Goal: Task Accomplishment & Management: Complete application form

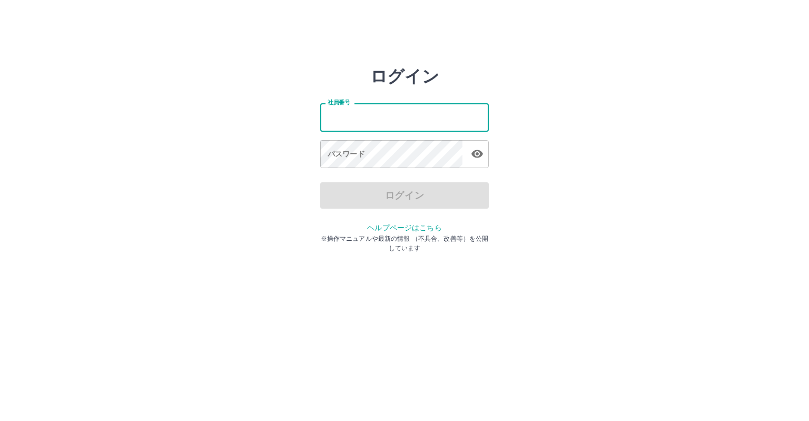
click at [350, 121] on input "社員番号" at bounding box center [404, 117] width 168 height 28
type input "*******"
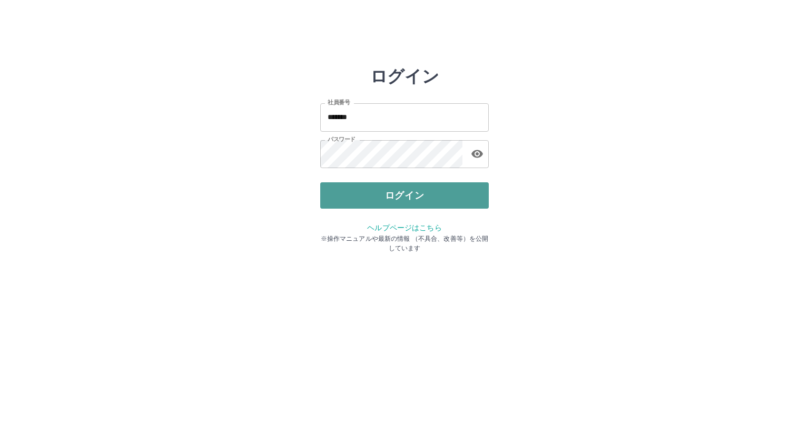
click at [385, 201] on button "ログイン" at bounding box center [404, 195] width 168 height 26
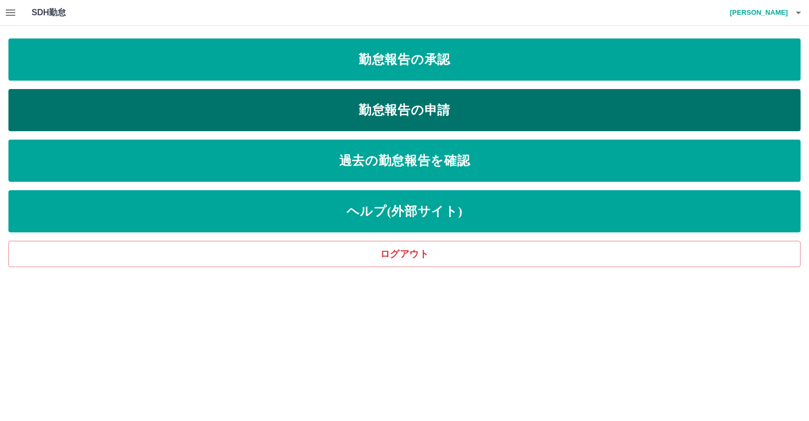
click at [434, 102] on link "勤怠報告の申請" at bounding box center [404, 110] width 792 height 42
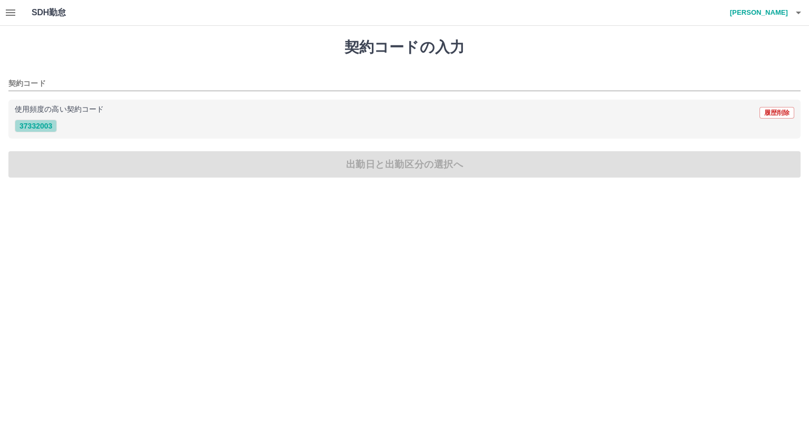
click at [40, 128] on button "37332003" at bounding box center [36, 126] width 42 height 13
type input "********"
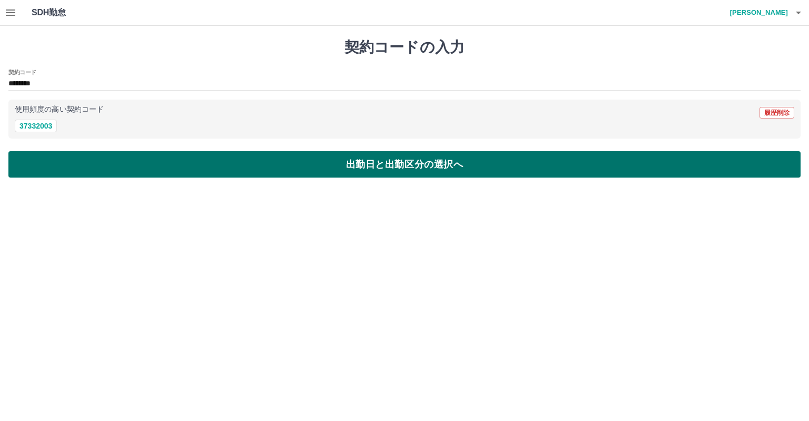
click at [99, 164] on button "出勤日と出勤区分の選択へ" at bounding box center [404, 164] width 792 height 26
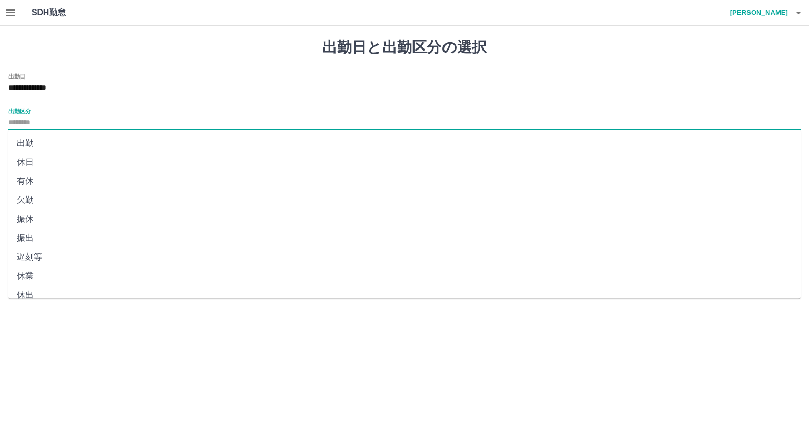
click at [54, 125] on input "出勤区分" at bounding box center [404, 122] width 792 height 13
click at [56, 134] on li "出勤" at bounding box center [404, 143] width 792 height 19
type input "**"
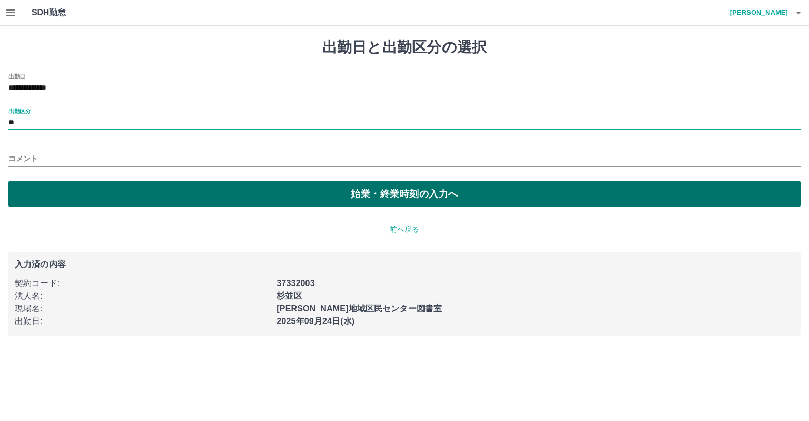
click at [229, 196] on button "始業・終業時刻の入力へ" at bounding box center [404, 194] width 792 height 26
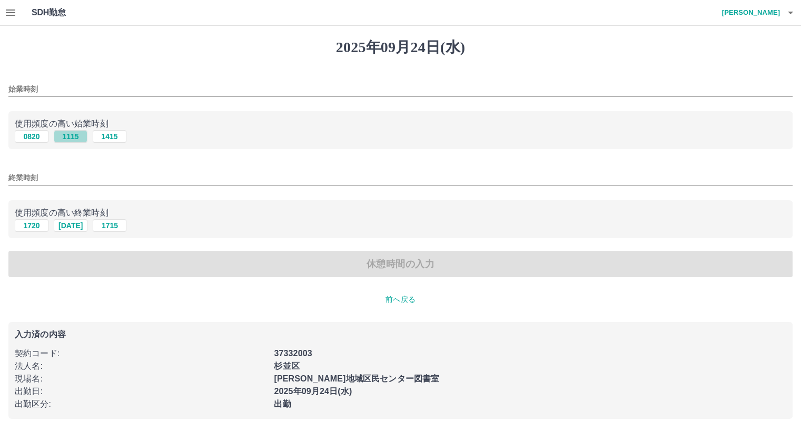
click at [75, 137] on button "1115" at bounding box center [71, 136] width 34 height 13
type input "****"
click at [124, 181] on input "終業時刻" at bounding box center [400, 177] width 784 height 15
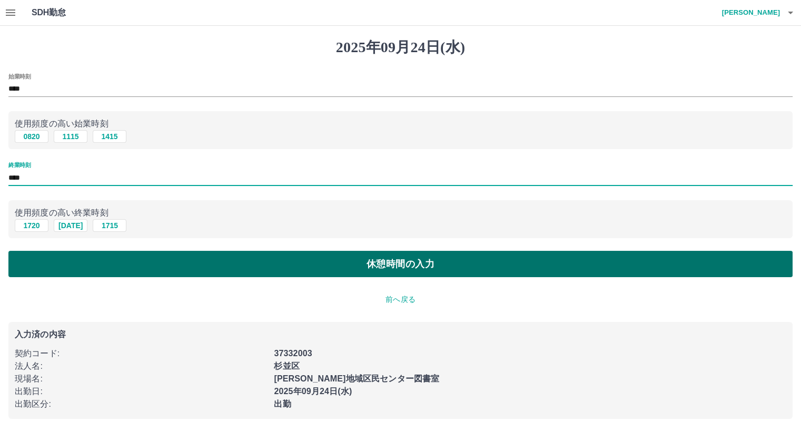
type input "****"
click at [347, 270] on button "休憩時間の入力" at bounding box center [400, 264] width 784 height 26
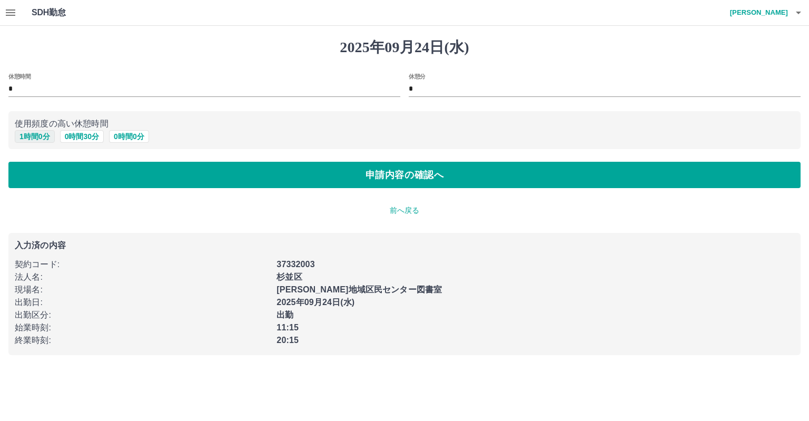
click at [20, 137] on button "1 時間 0 分" at bounding box center [35, 136] width 40 height 13
type input "*"
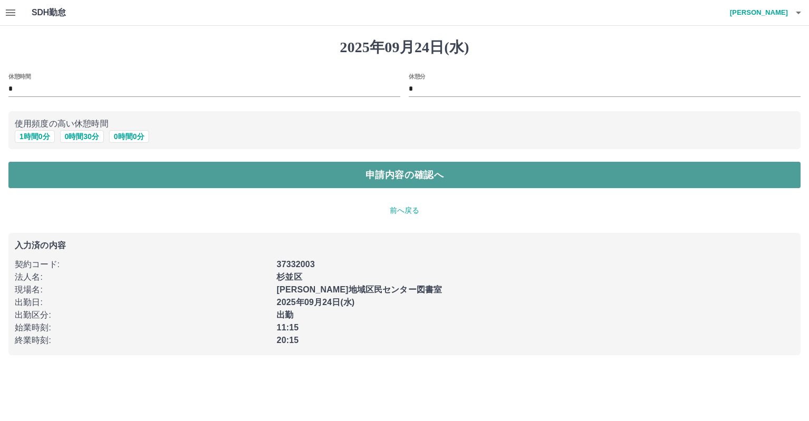
click at [177, 181] on button "申請内容の確認へ" at bounding box center [404, 175] width 792 height 26
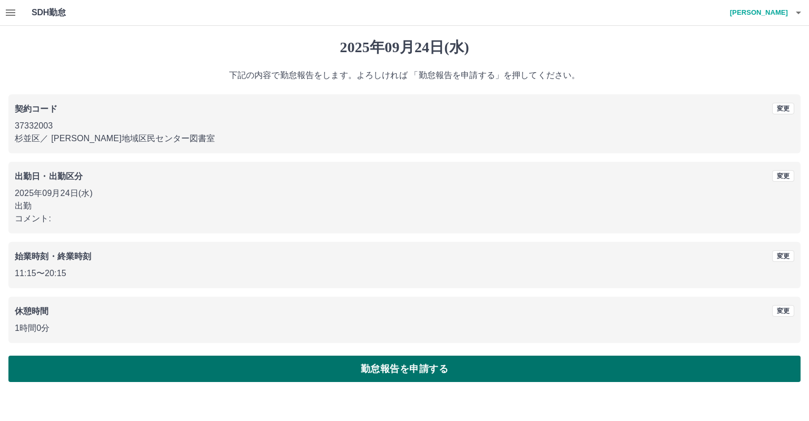
click at [391, 363] on button "勤怠報告を申請する" at bounding box center [404, 368] width 792 height 26
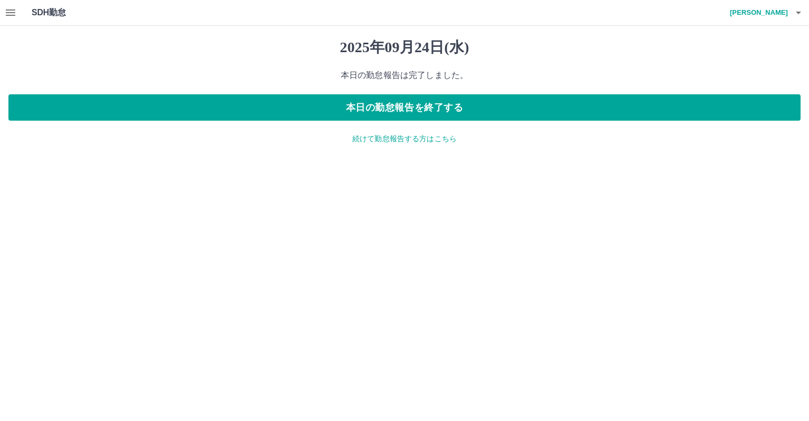
click at [405, 144] on div "[DATE] 本日の勤怠報告は完了しました。 本日の勤怠報告を終了する 続けて勤怠報告する方はこちら" at bounding box center [404, 91] width 809 height 131
click at [402, 138] on p "続けて勤怠報告する方はこちら" at bounding box center [404, 138] width 792 height 11
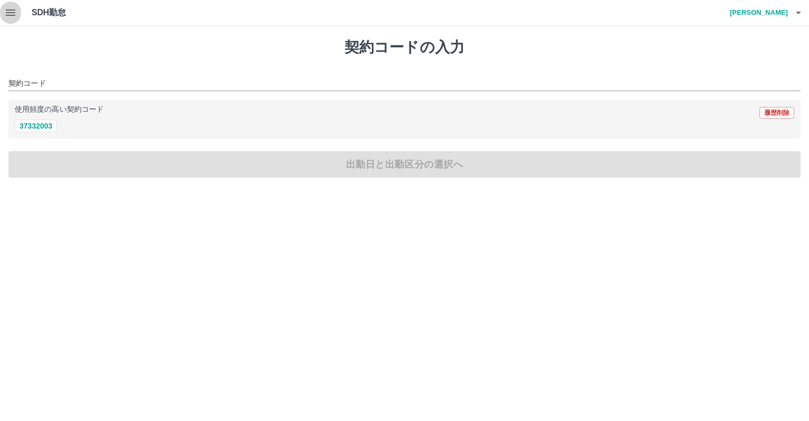
click at [5, 17] on icon "button" at bounding box center [10, 12] width 13 height 13
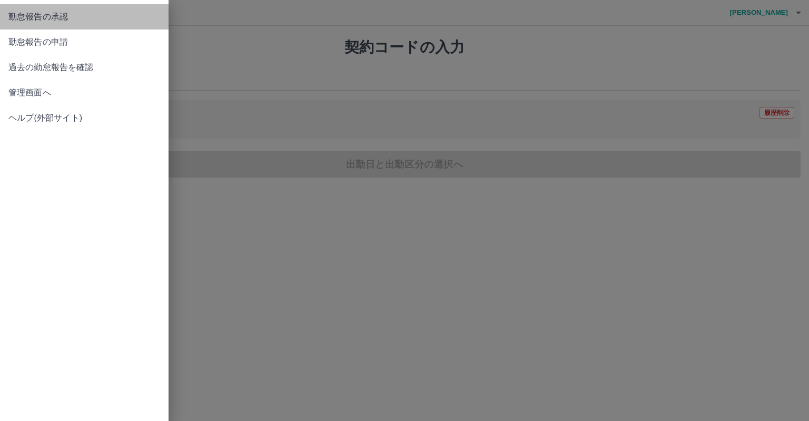
click at [67, 25] on link "勤怠報告の承認" at bounding box center [84, 16] width 168 height 25
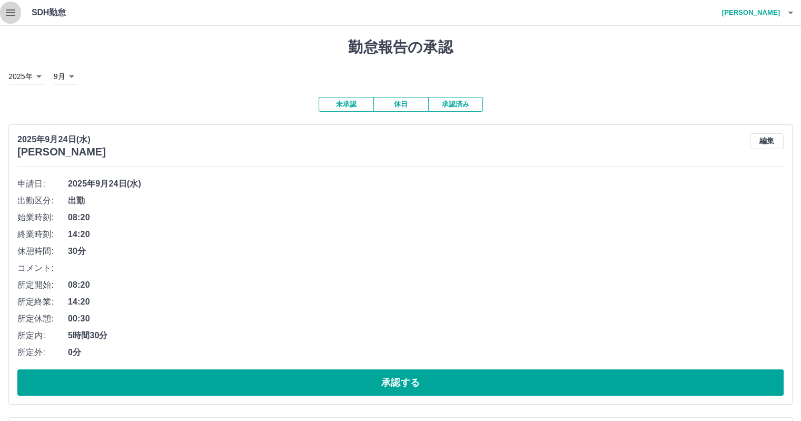
click at [11, 9] on icon "button" at bounding box center [10, 12] width 13 height 13
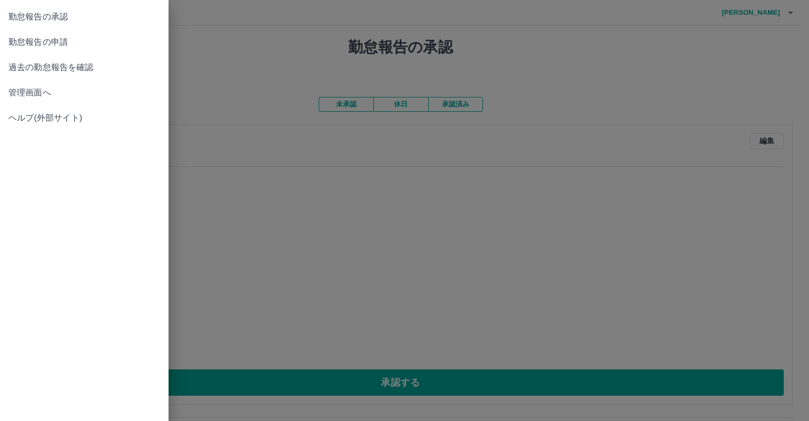
click at [23, 84] on link "管理画面へ" at bounding box center [84, 92] width 168 height 25
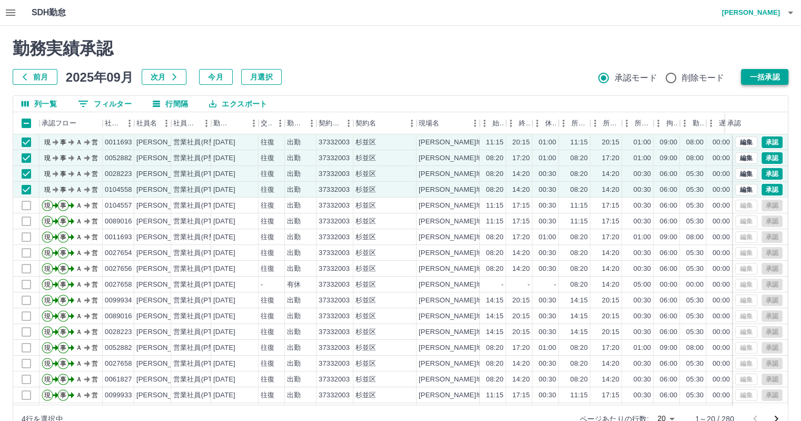
click at [752, 78] on button "一括承認" at bounding box center [764, 77] width 47 height 16
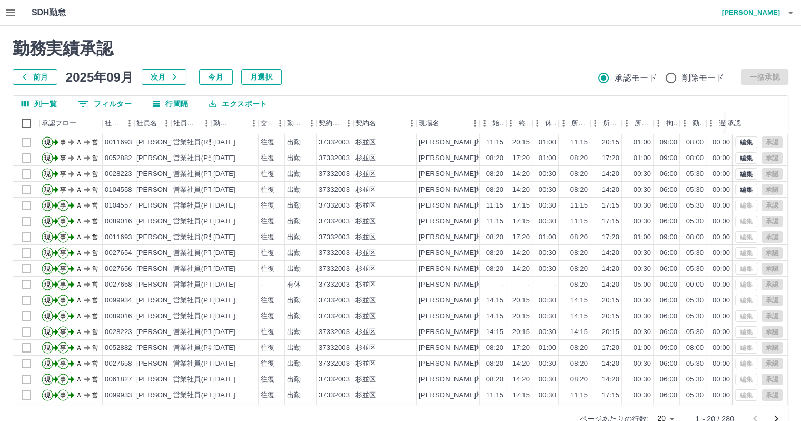
click at [767, 16] on h4 "濱口　さつき" at bounding box center [748, 12] width 63 height 25
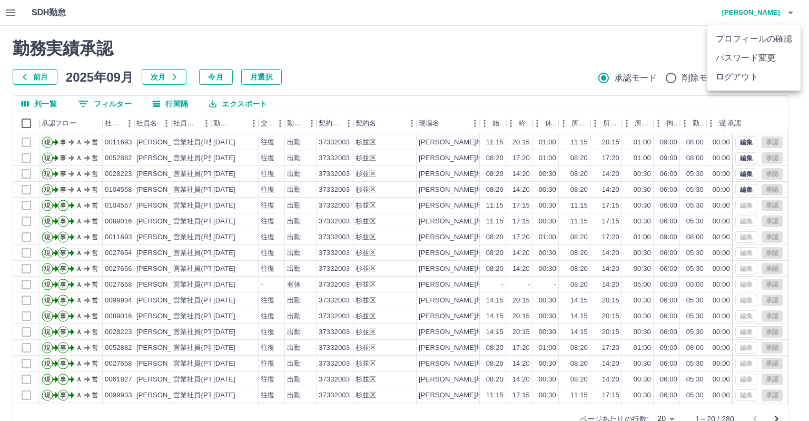
click at [759, 74] on li "ログアウト" at bounding box center [753, 76] width 93 height 19
